Goal: Task Accomplishment & Management: Manage account settings

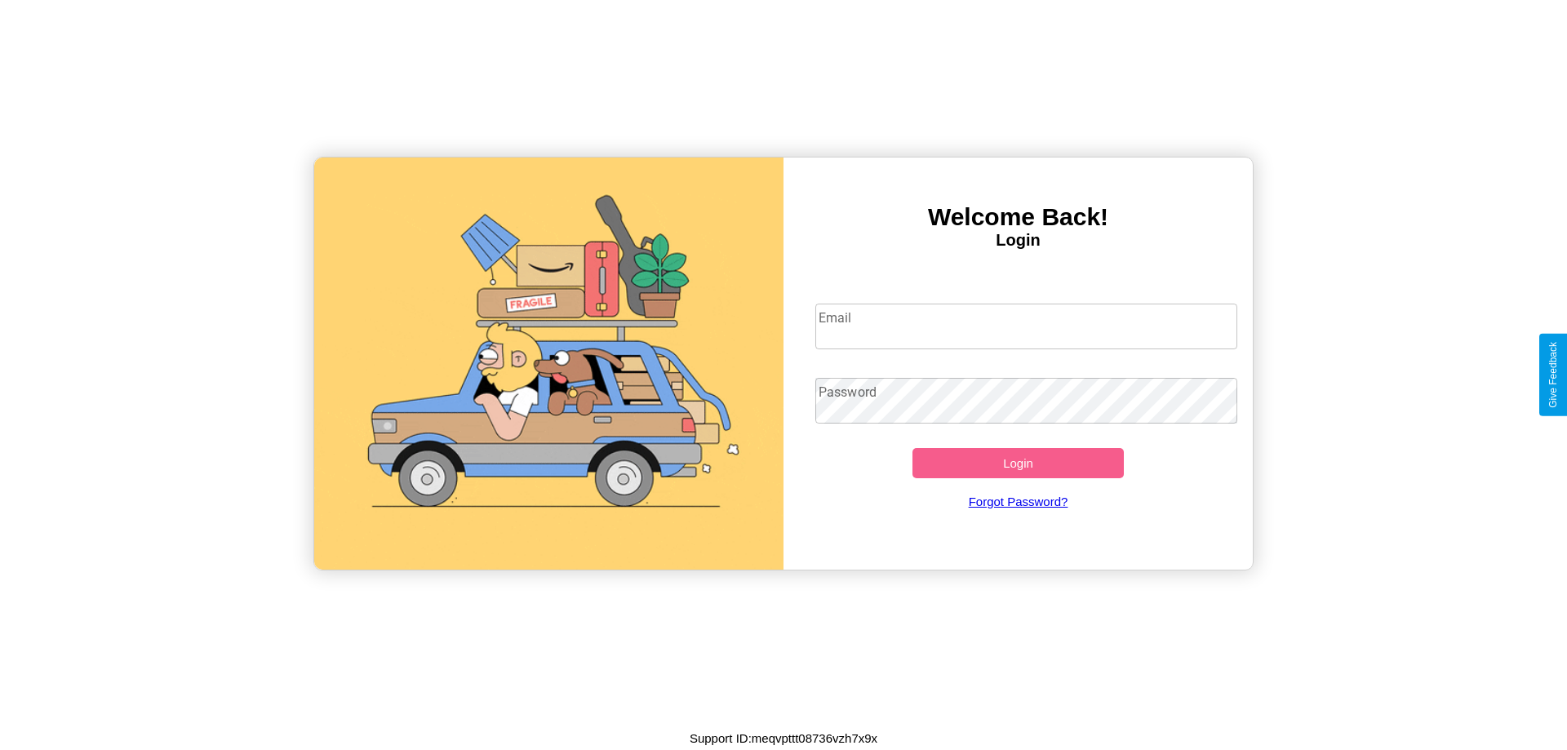
click at [1026, 326] on input "Email" at bounding box center [1026, 327] width 423 height 46
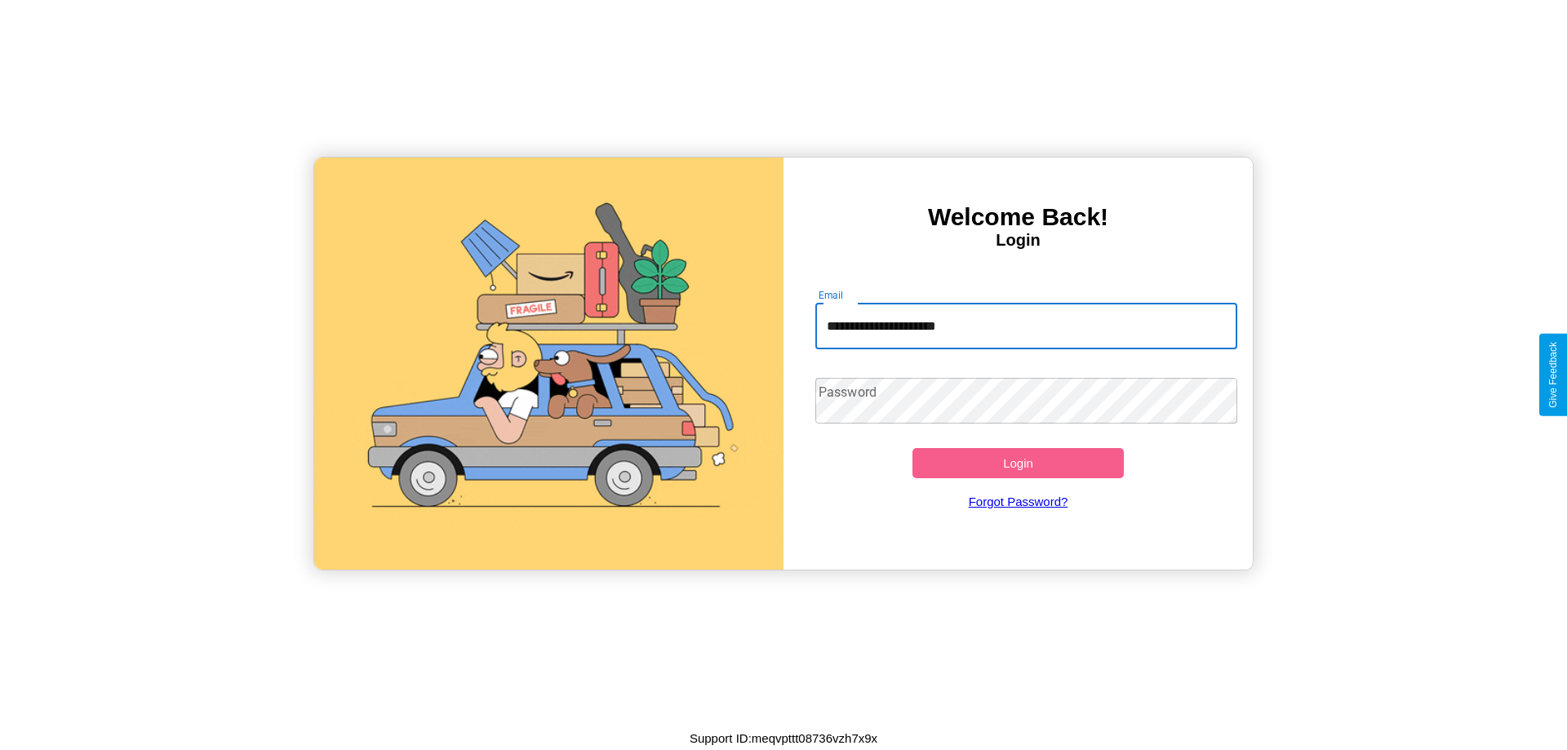
type input "**********"
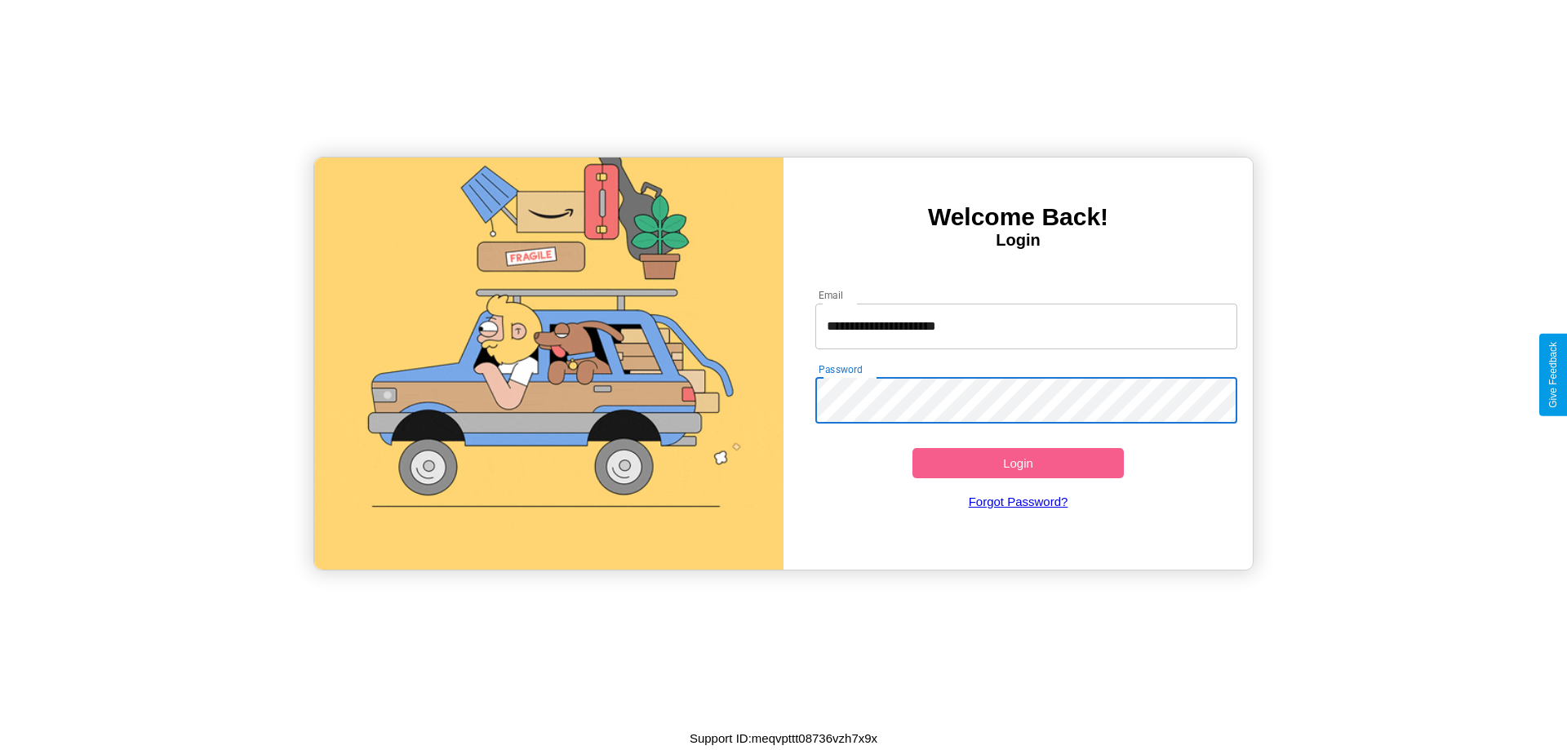
click at [1017, 463] on button "Login" at bounding box center [1017, 463] width 211 height 30
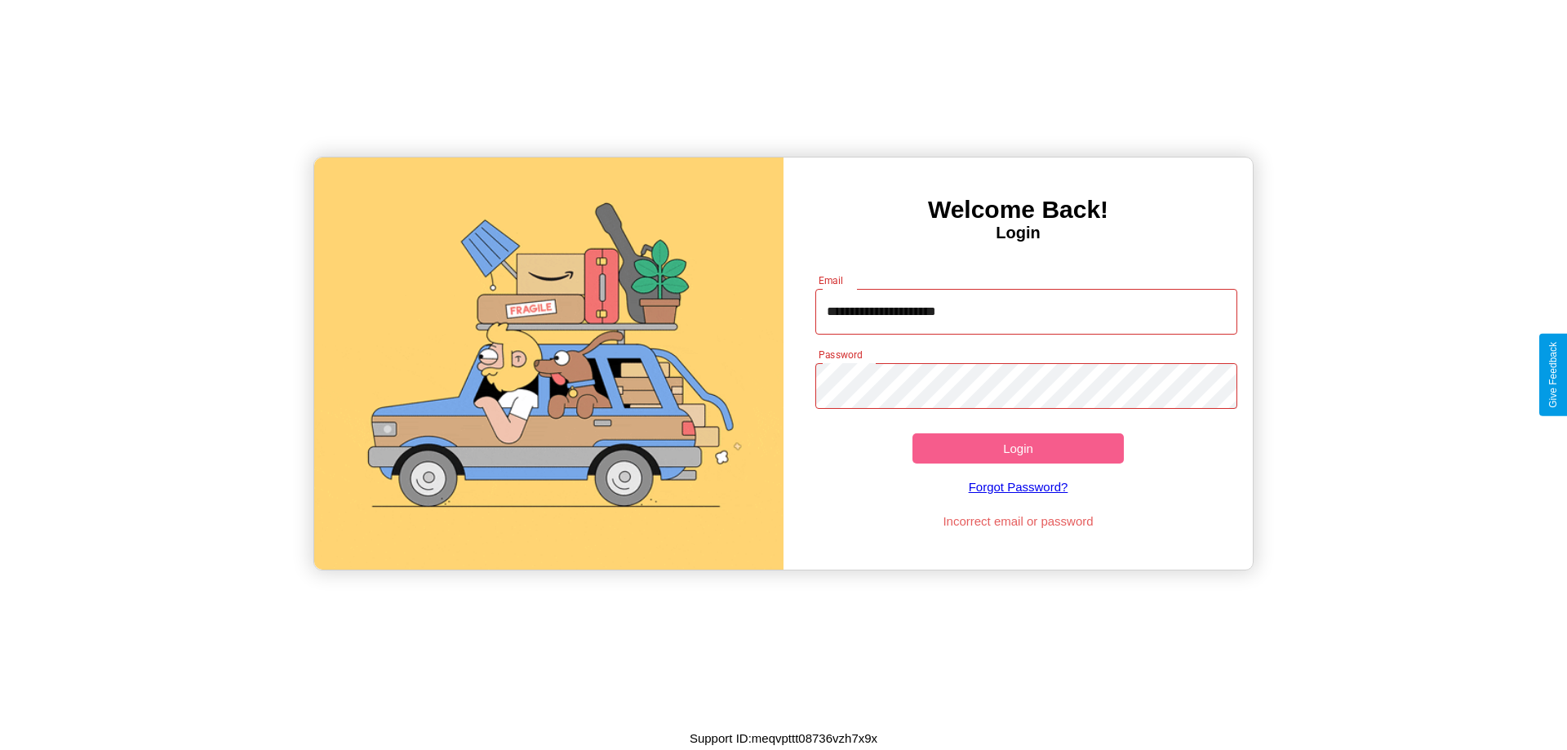
click at [1017, 448] on button "Login" at bounding box center [1017, 448] width 211 height 30
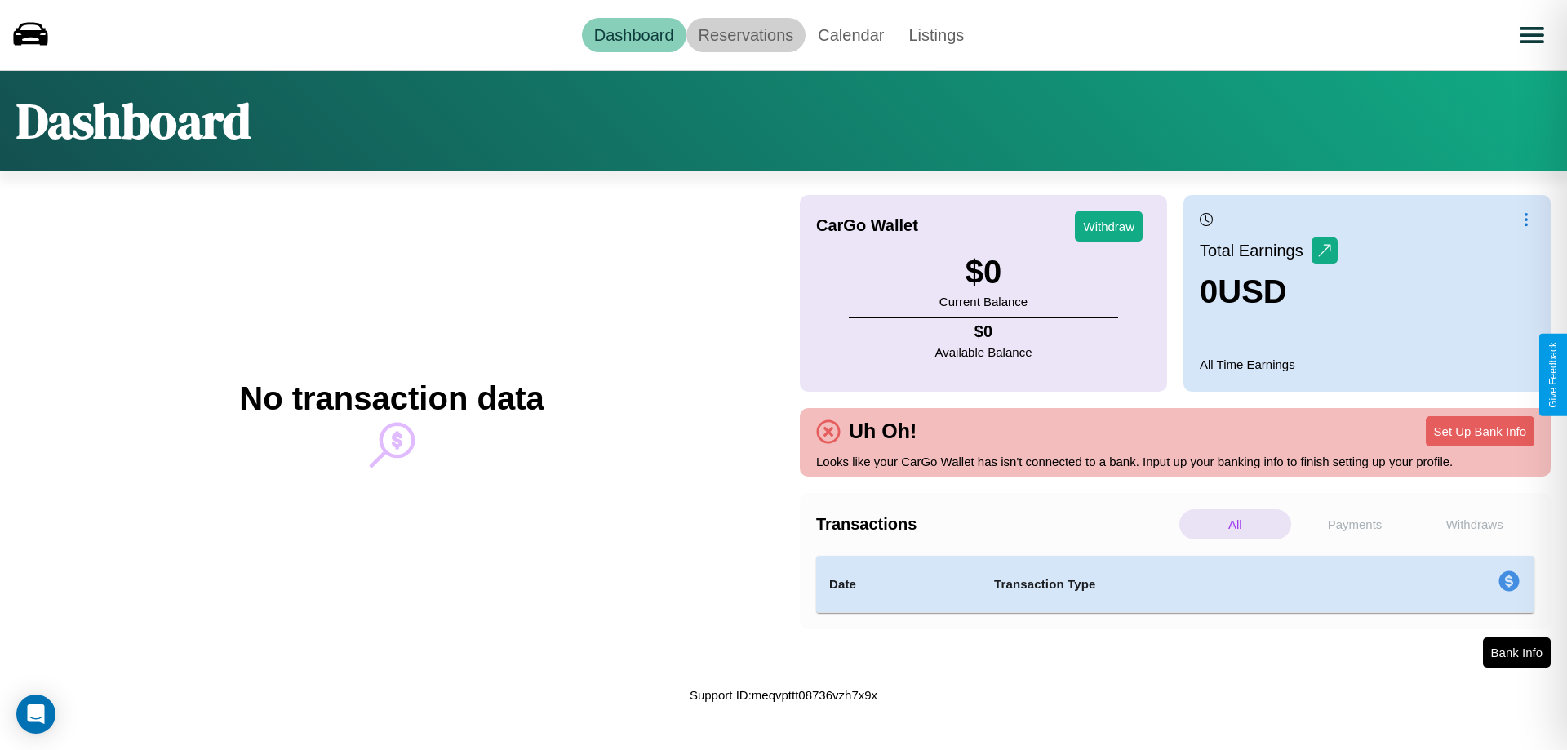
click at [745, 34] on link "Reservations" at bounding box center [746, 35] width 120 height 34
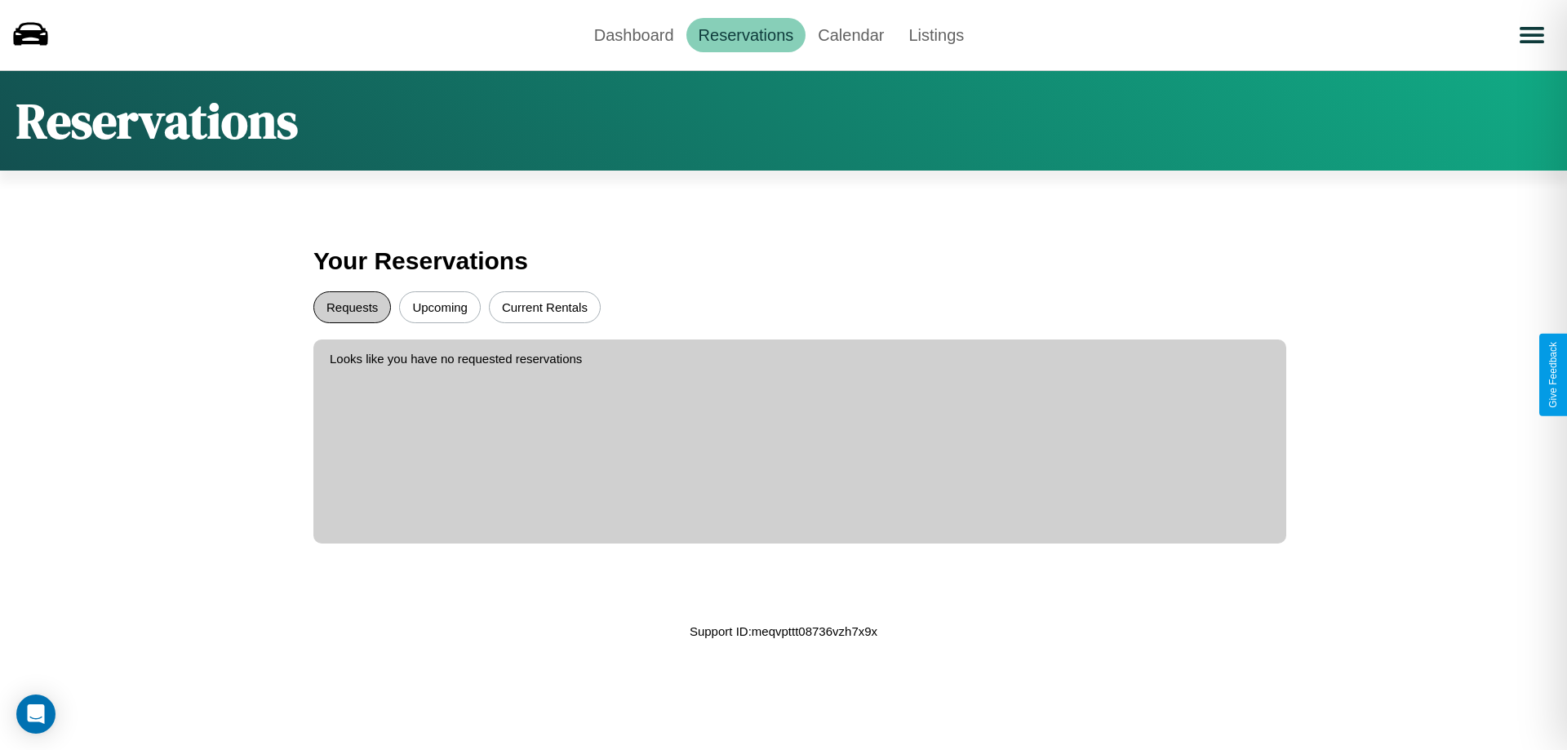
click at [352, 307] on button "Requests" at bounding box center [352, 307] width 78 height 32
click at [544, 307] on button "Current Rentals" at bounding box center [545, 307] width 112 height 32
